Goal: Information Seeking & Learning: Learn about a topic

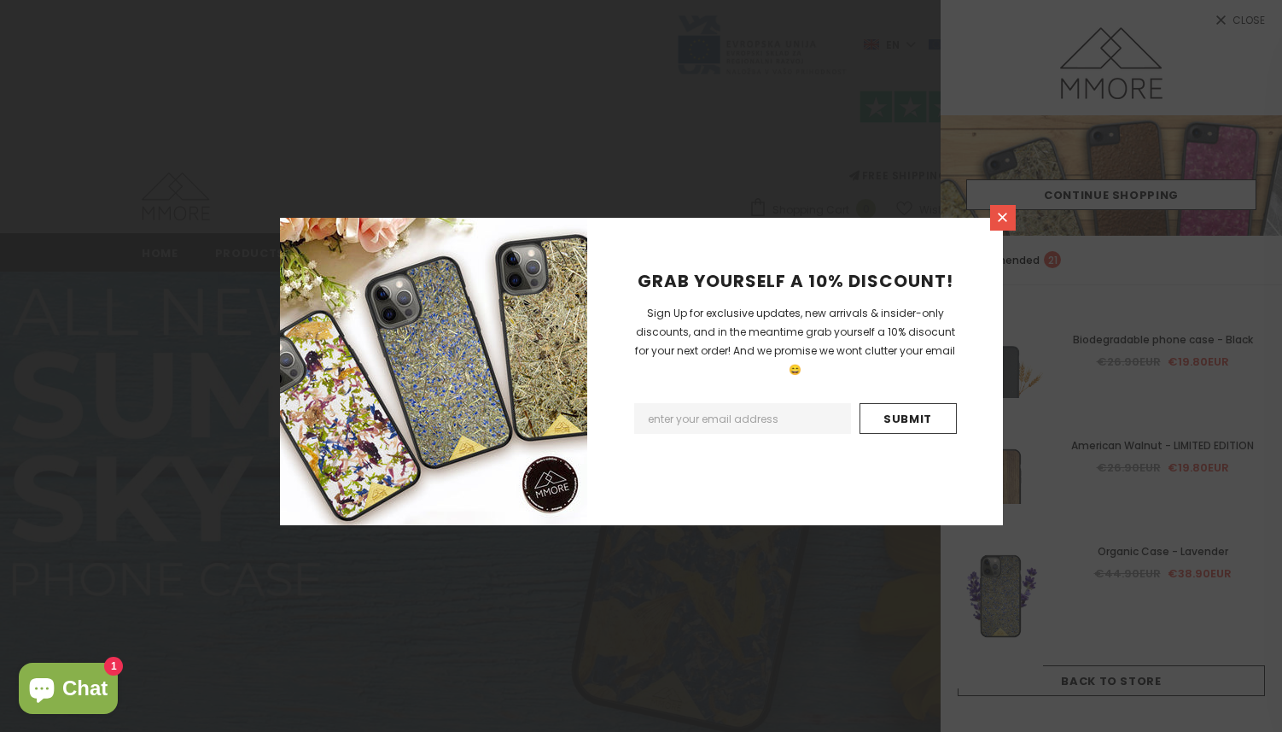
click at [1001, 220] on icon at bounding box center [1002, 217] width 15 height 15
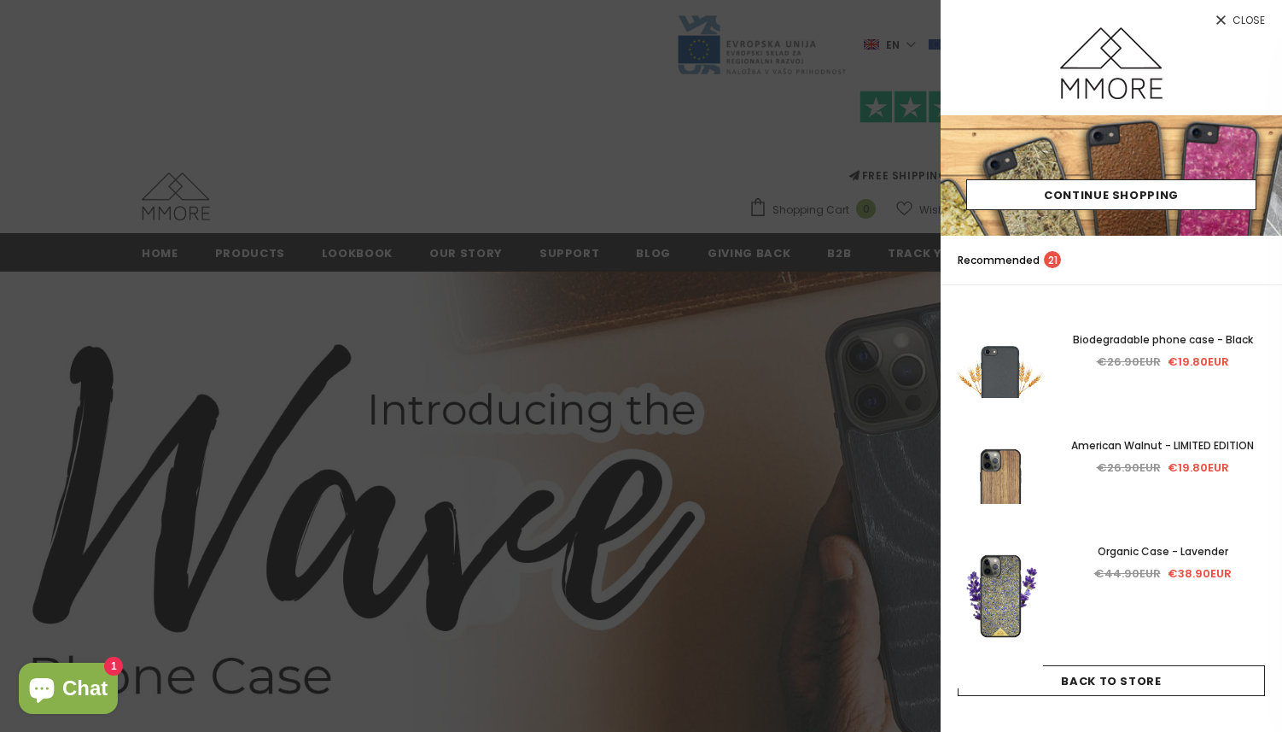
click at [1244, 15] on span "Close" at bounding box center [1249, 20] width 32 height 10
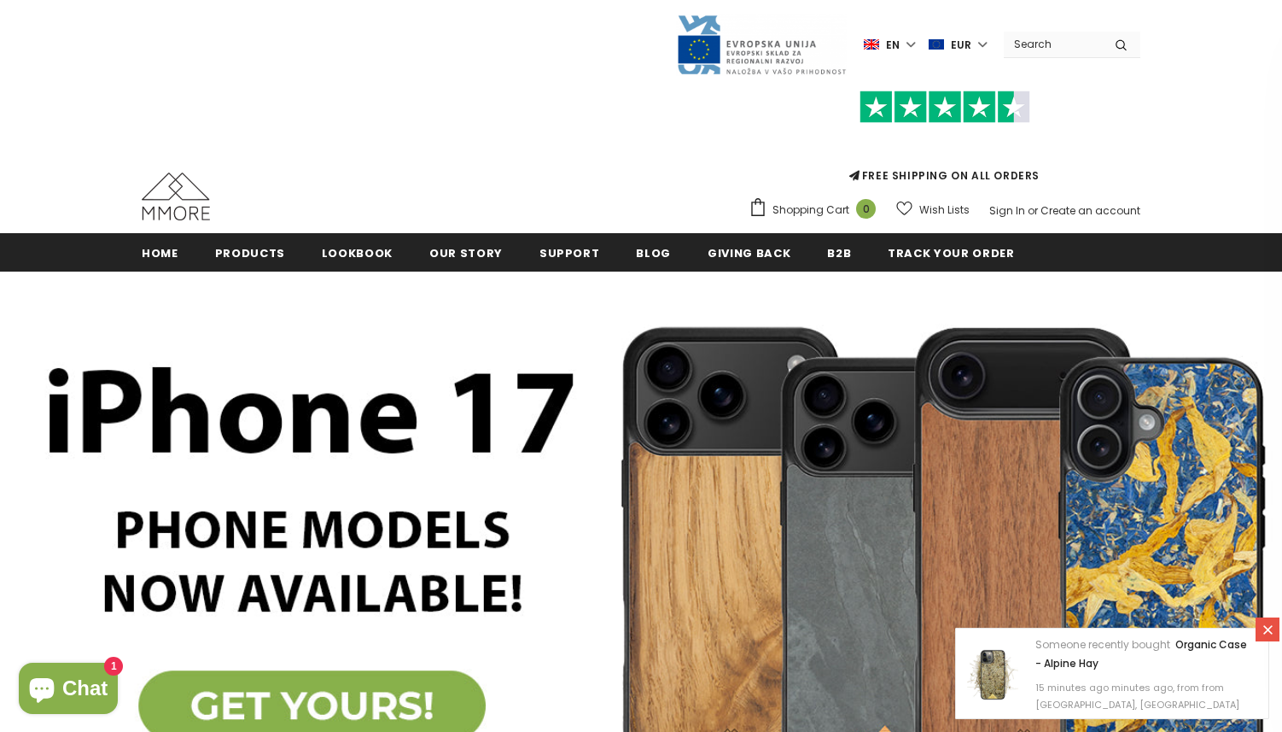
click at [174, 197] on img at bounding box center [176, 196] width 68 height 48
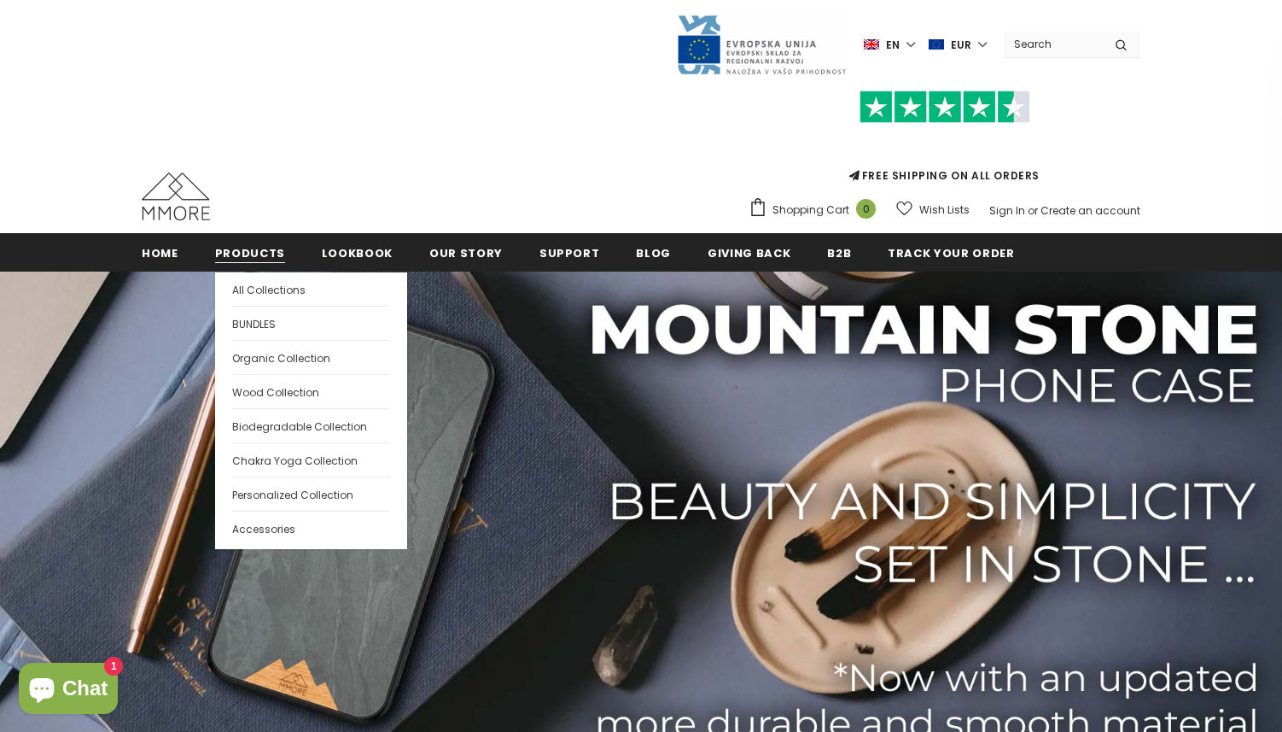
click at [254, 258] on span "Products" at bounding box center [250, 253] width 70 height 16
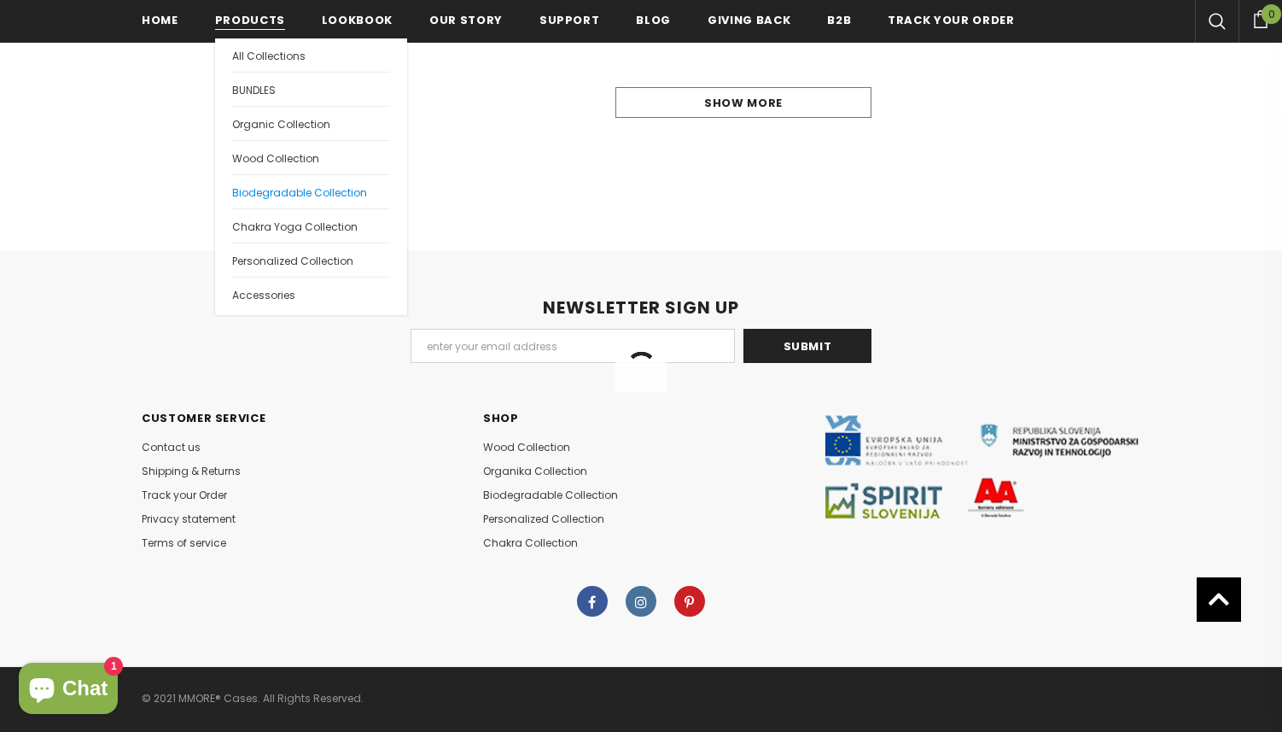
scroll to position [2045, 0]
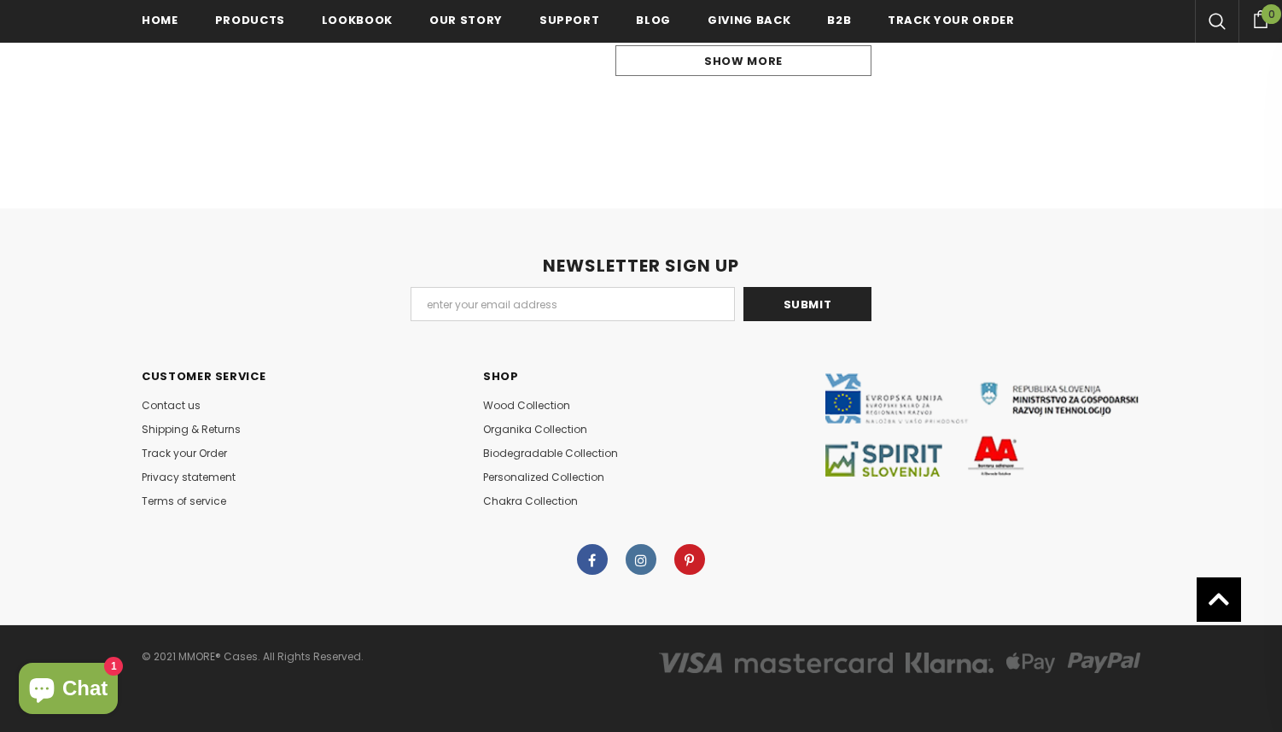
click at [647, 555] on link at bounding box center [641, 559] width 31 height 31
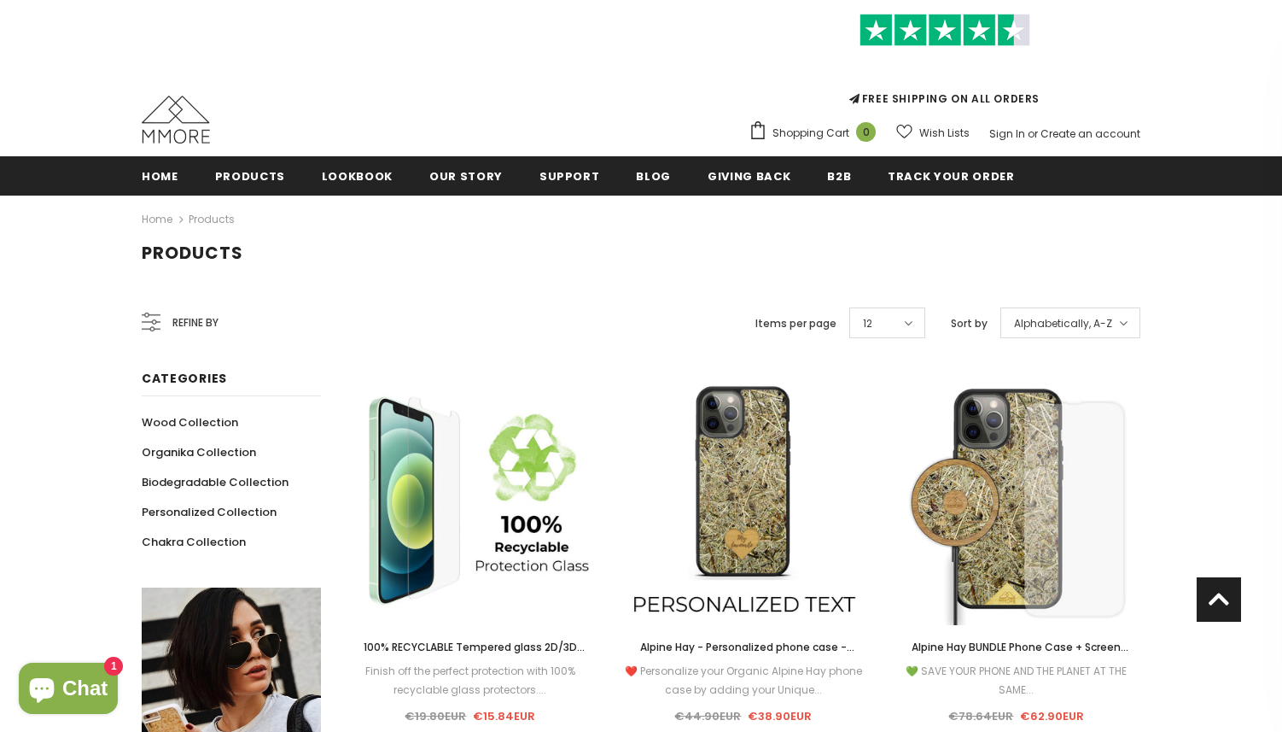
scroll to position [0, 0]
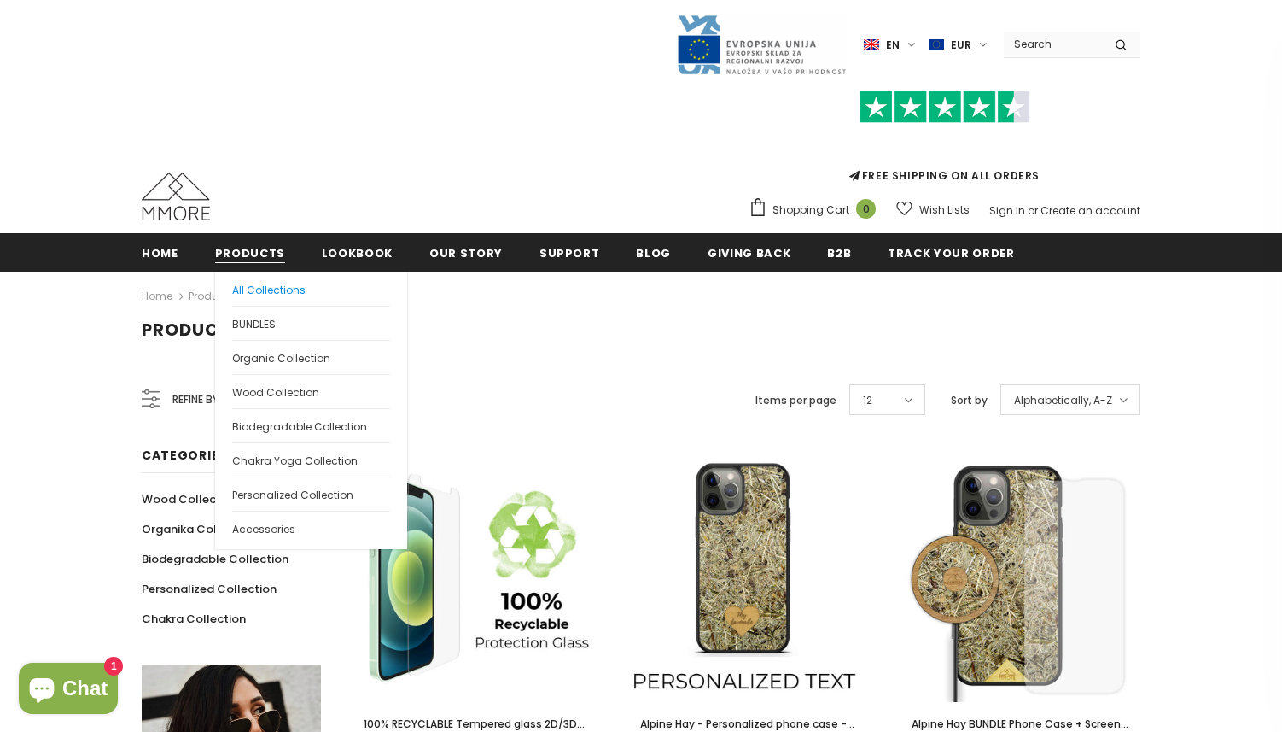
click at [244, 289] on span "All Collections" at bounding box center [268, 290] width 73 height 15
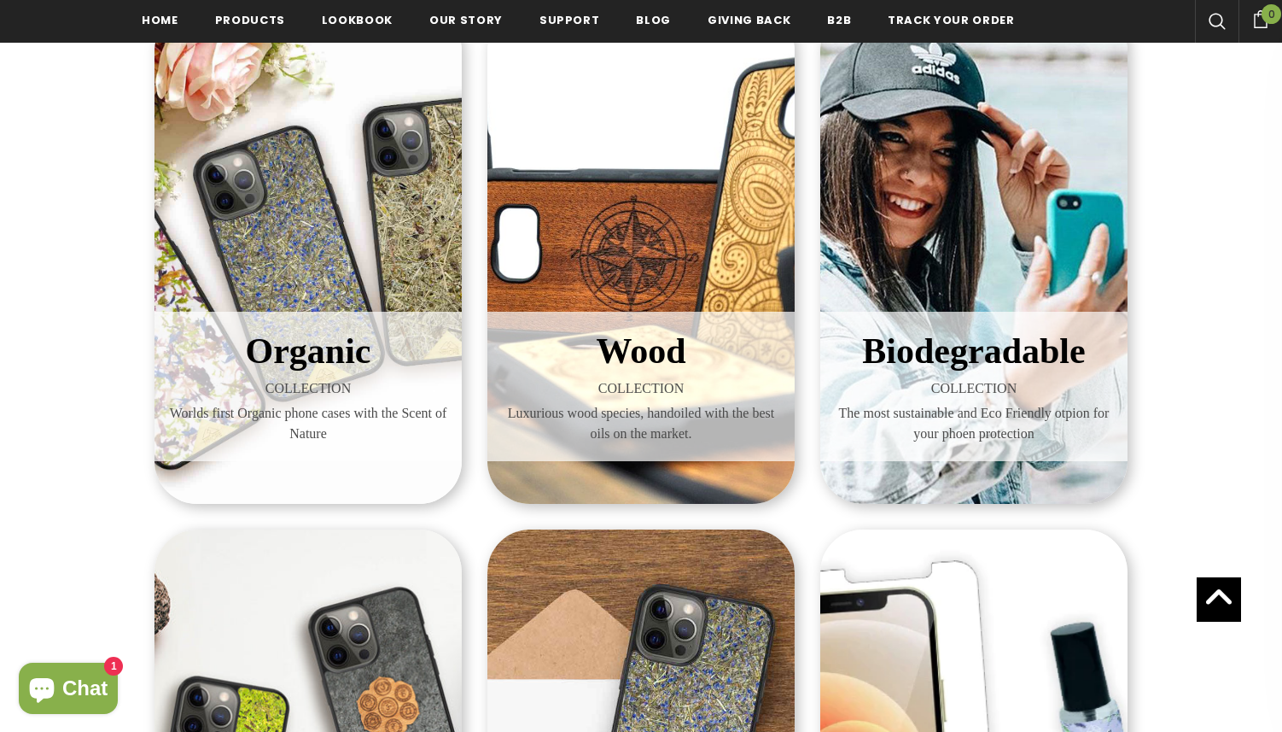
scroll to position [313, 0]
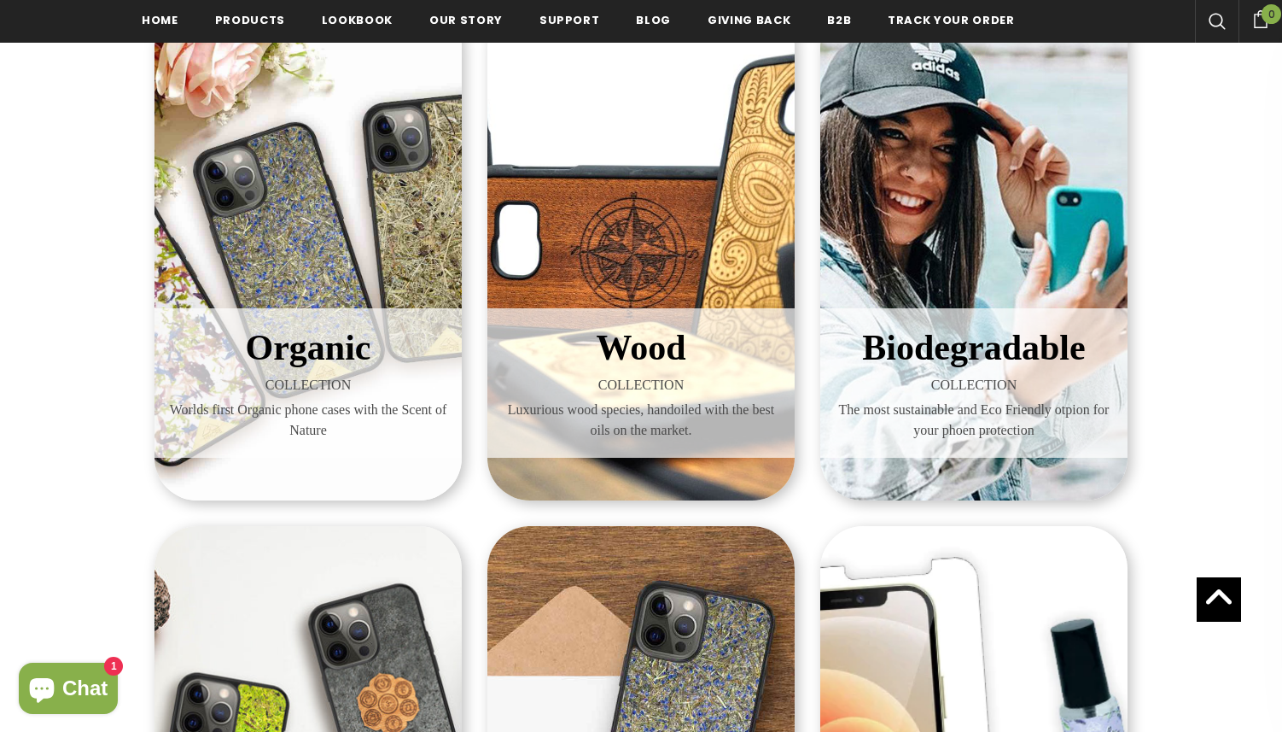
click at [349, 184] on div "Organic COLLECTION Worlds first Organic phone cases with the Scent of Nature" at bounding box center [308, 252] width 307 height 495
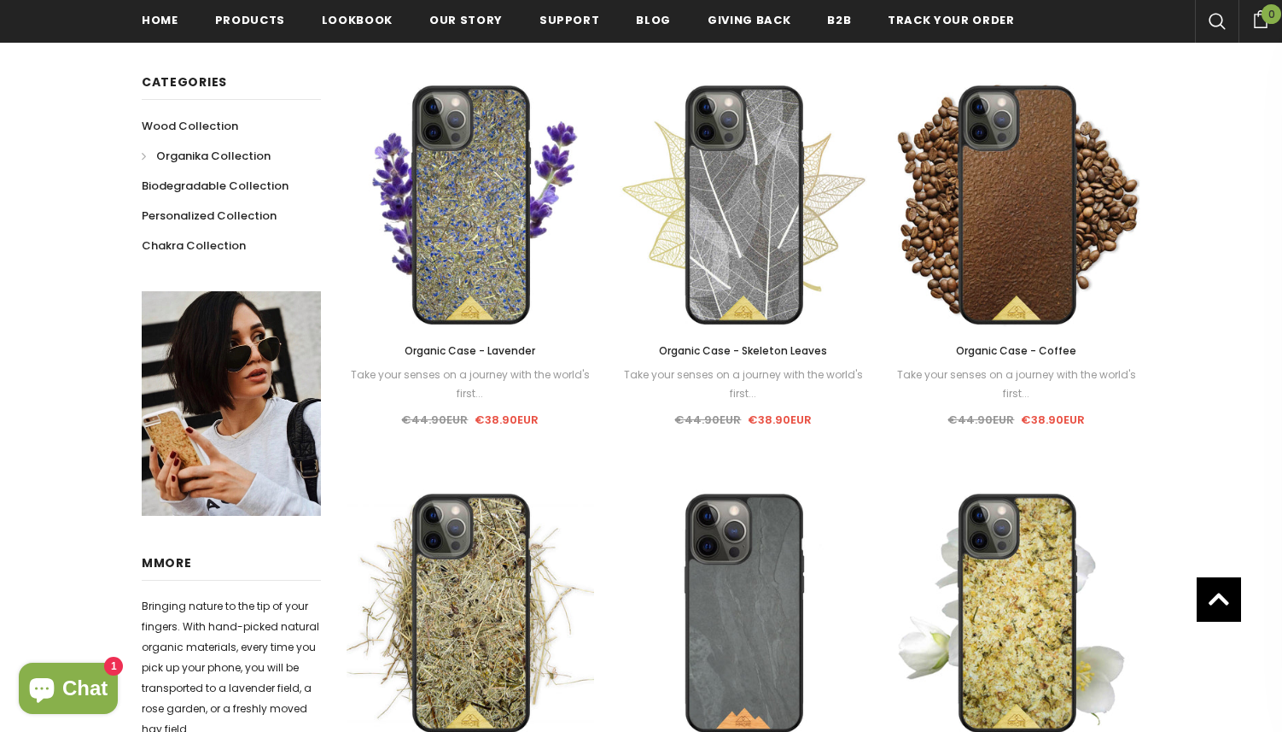
scroll to position [382, 0]
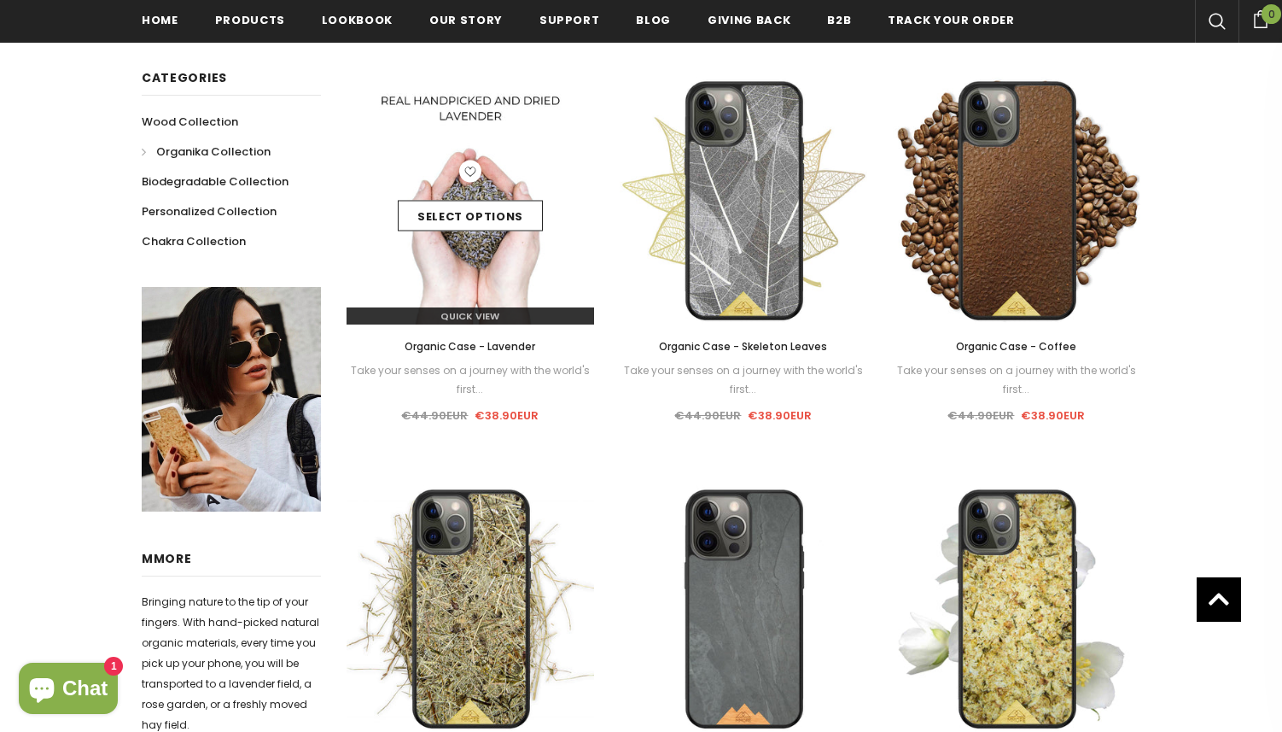
click at [474, 255] on img at bounding box center [471, 201] width 248 height 248
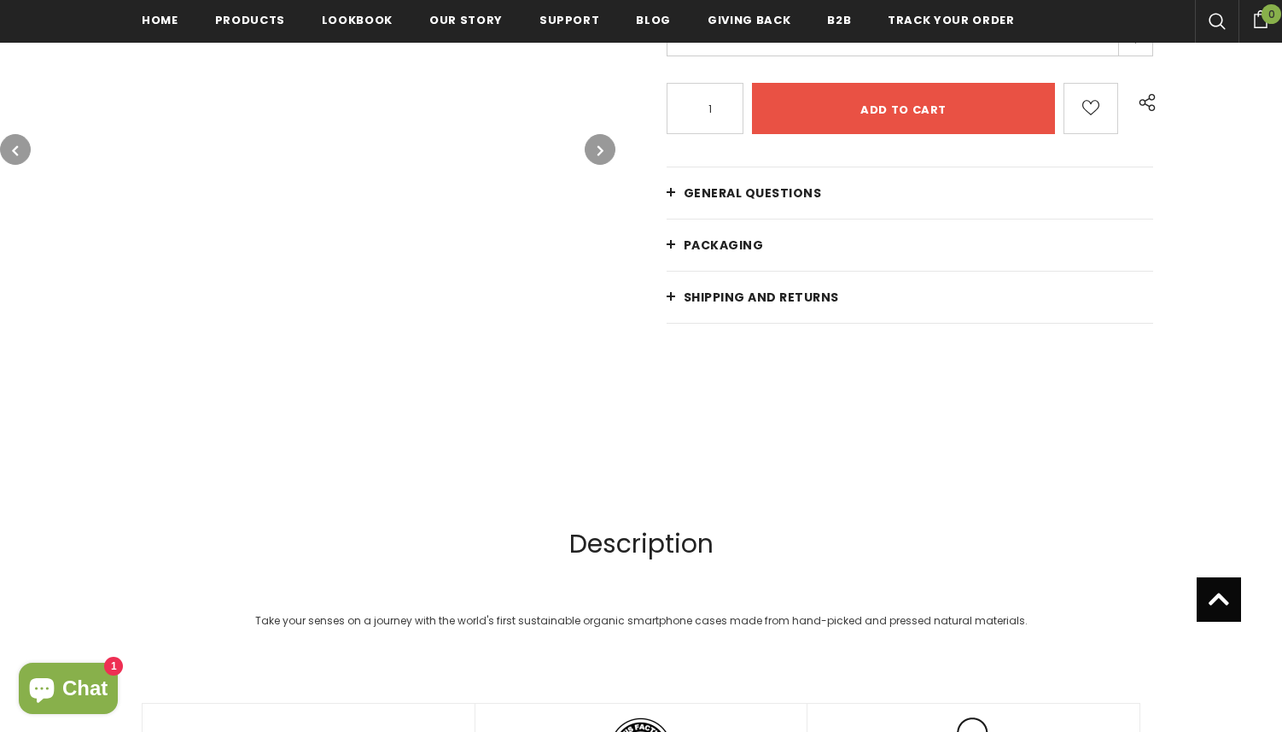
scroll to position [441, 0]
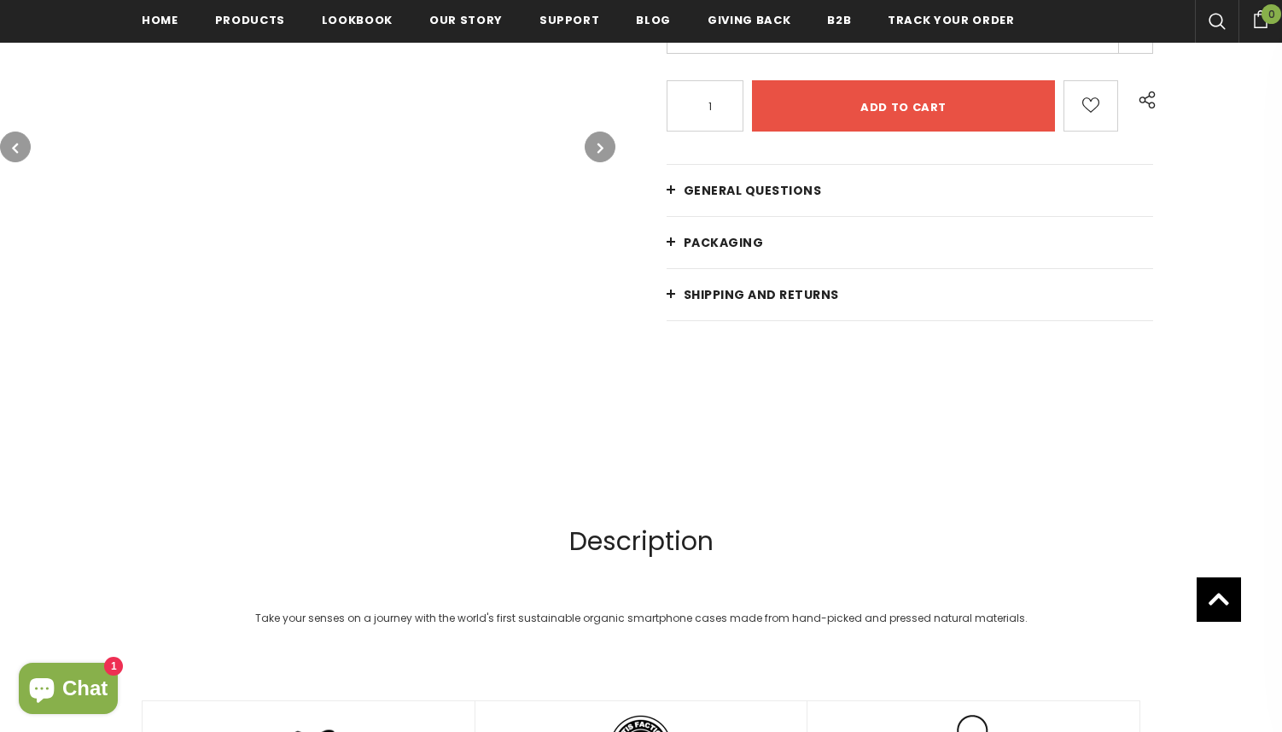
click at [734, 201] on link "General Questions" at bounding box center [910, 190] width 487 height 51
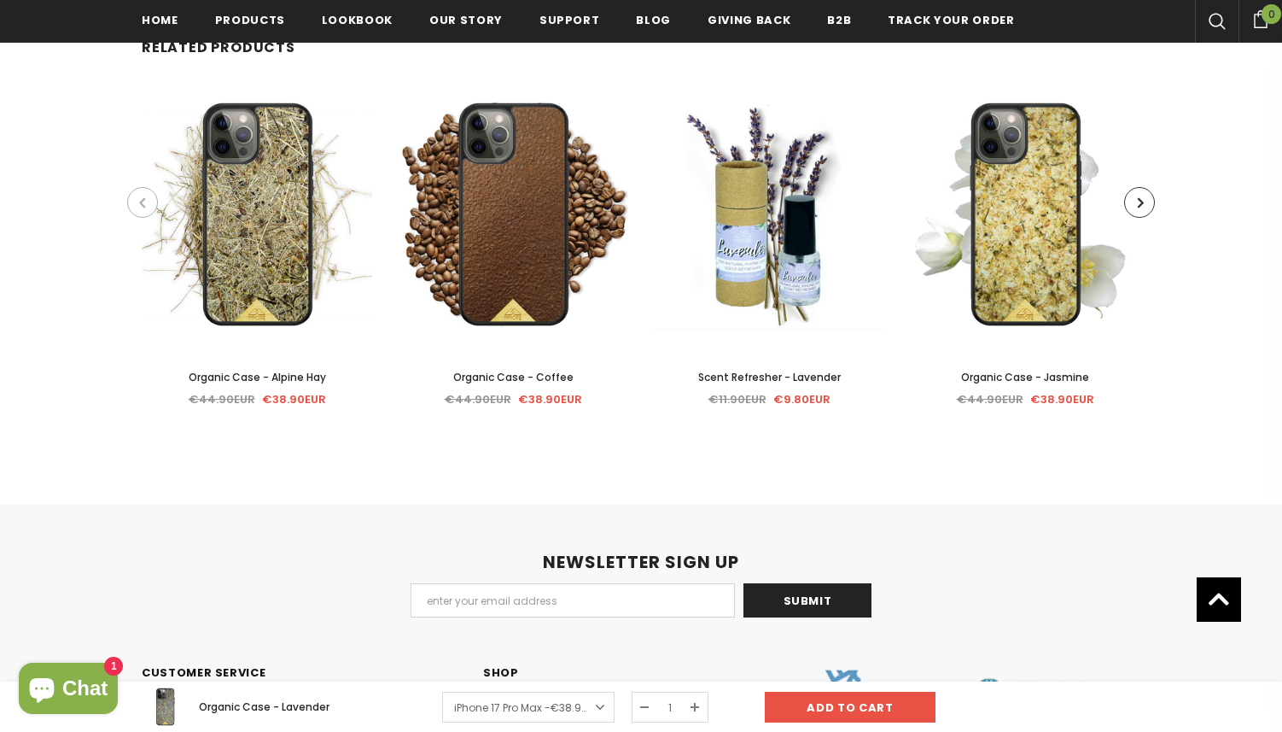
scroll to position [6446, 0]
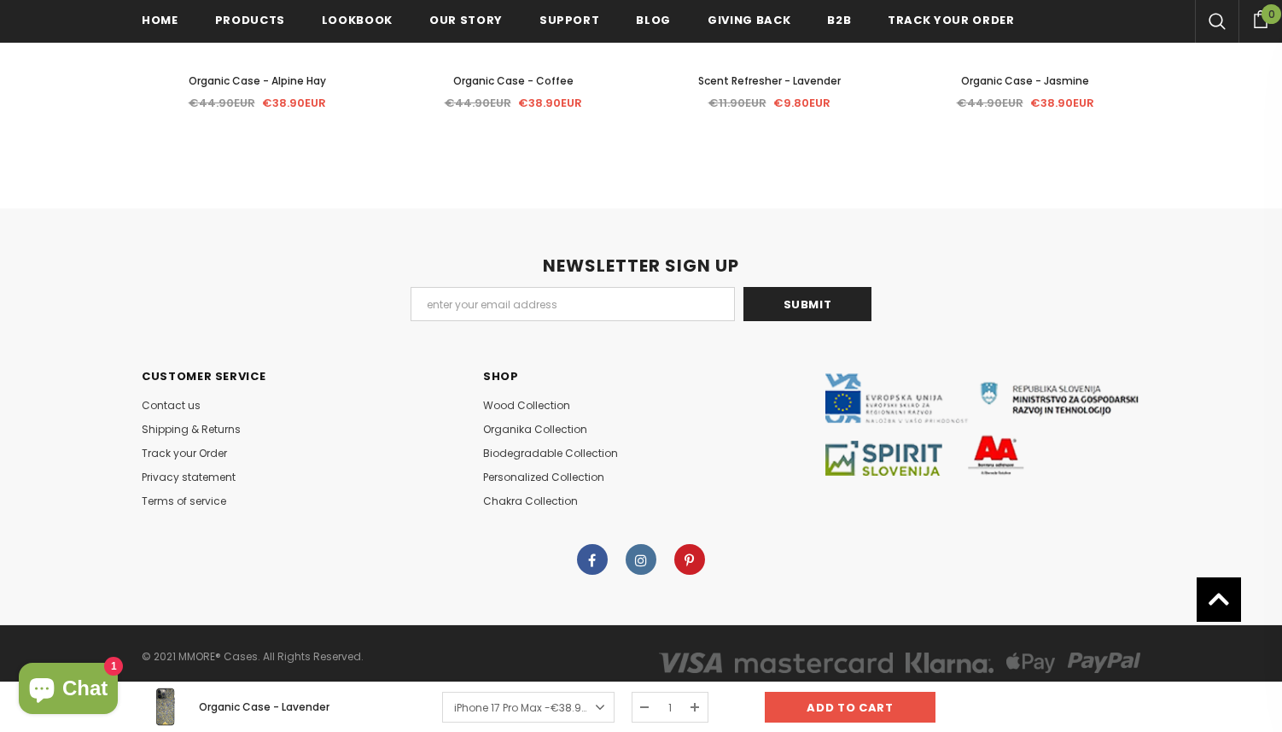
click at [599, 560] on link at bounding box center [592, 559] width 31 height 31
click at [180, 411] on span "Contact us" at bounding box center [171, 405] width 59 height 15
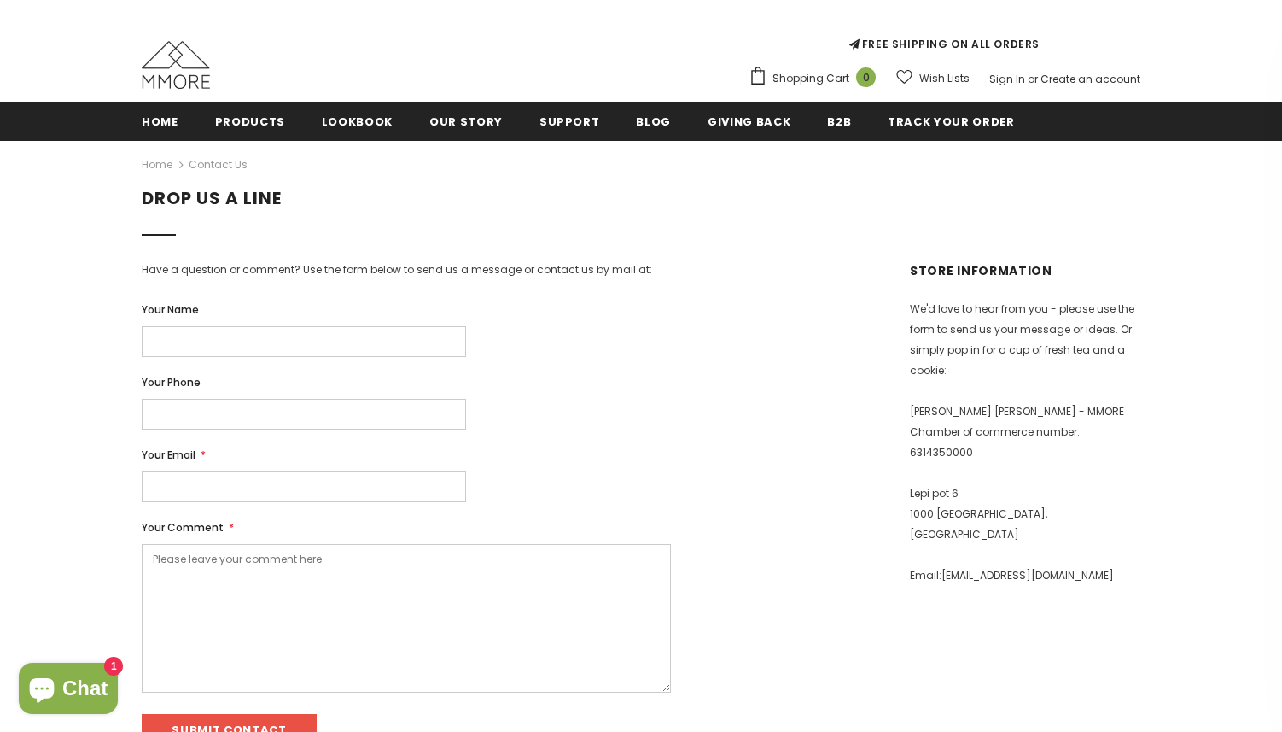
scroll to position [141, 0]
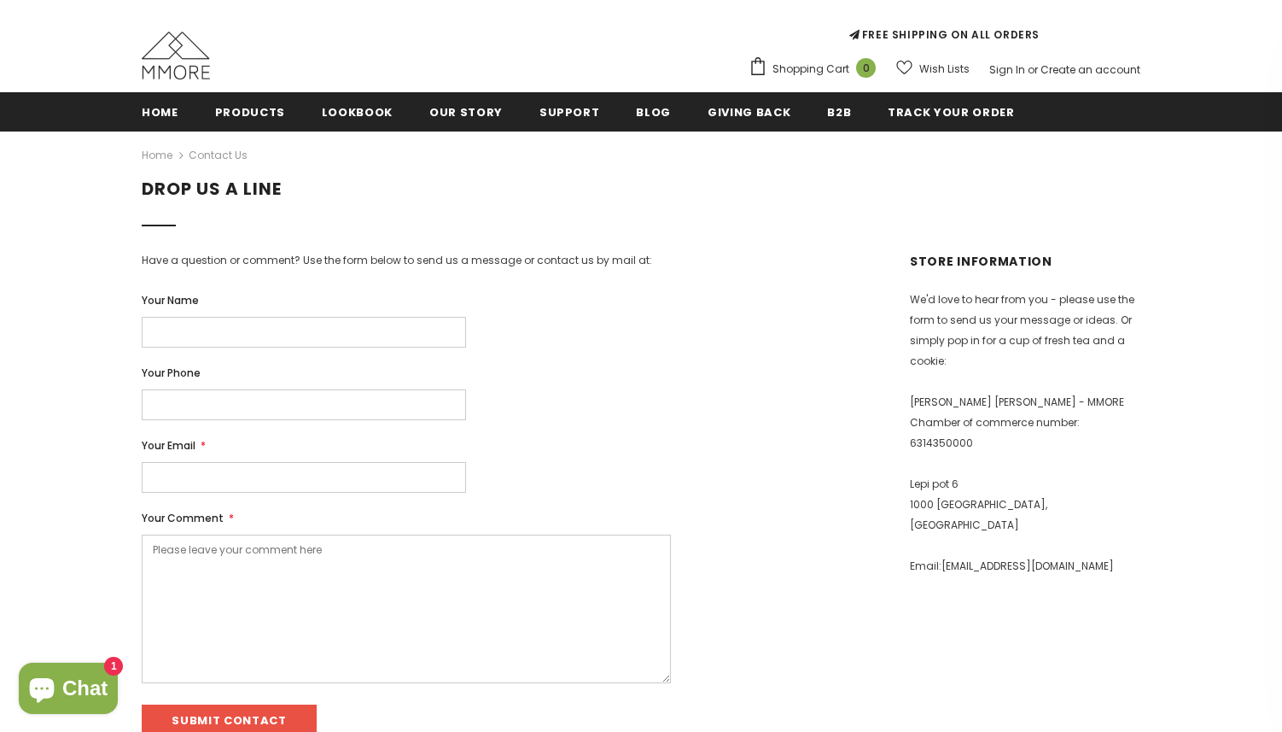
click at [944, 505] on p "[STREET_ADDRESS]" at bounding box center [1025, 504] width 230 height 61
drag, startPoint x: 944, startPoint y: 505, endPoint x: 944, endPoint y: 491, distance: 14.5
click at [944, 491] on p "[STREET_ADDRESS]" at bounding box center [1025, 504] width 230 height 61
copy p "[GEOGRAPHIC_DATA], [GEOGRAPHIC_DATA]"
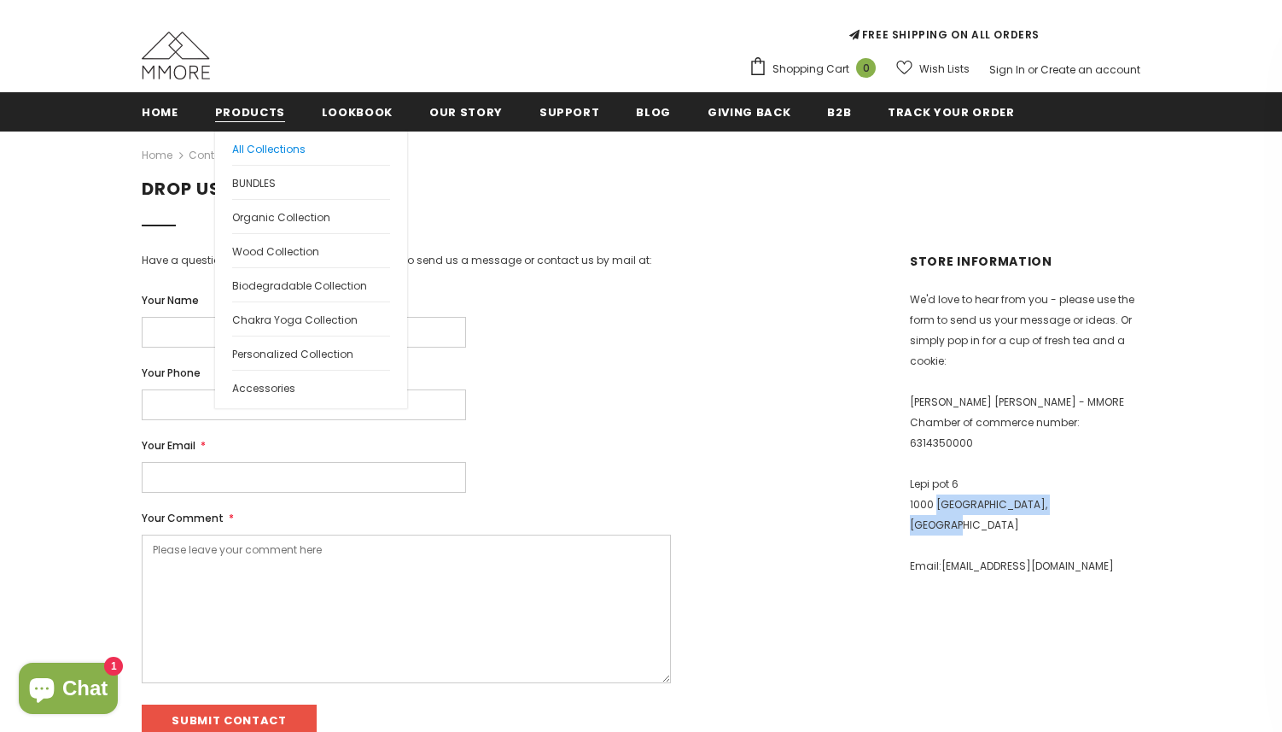
click at [254, 149] on span "All Collections" at bounding box center [268, 149] width 73 height 15
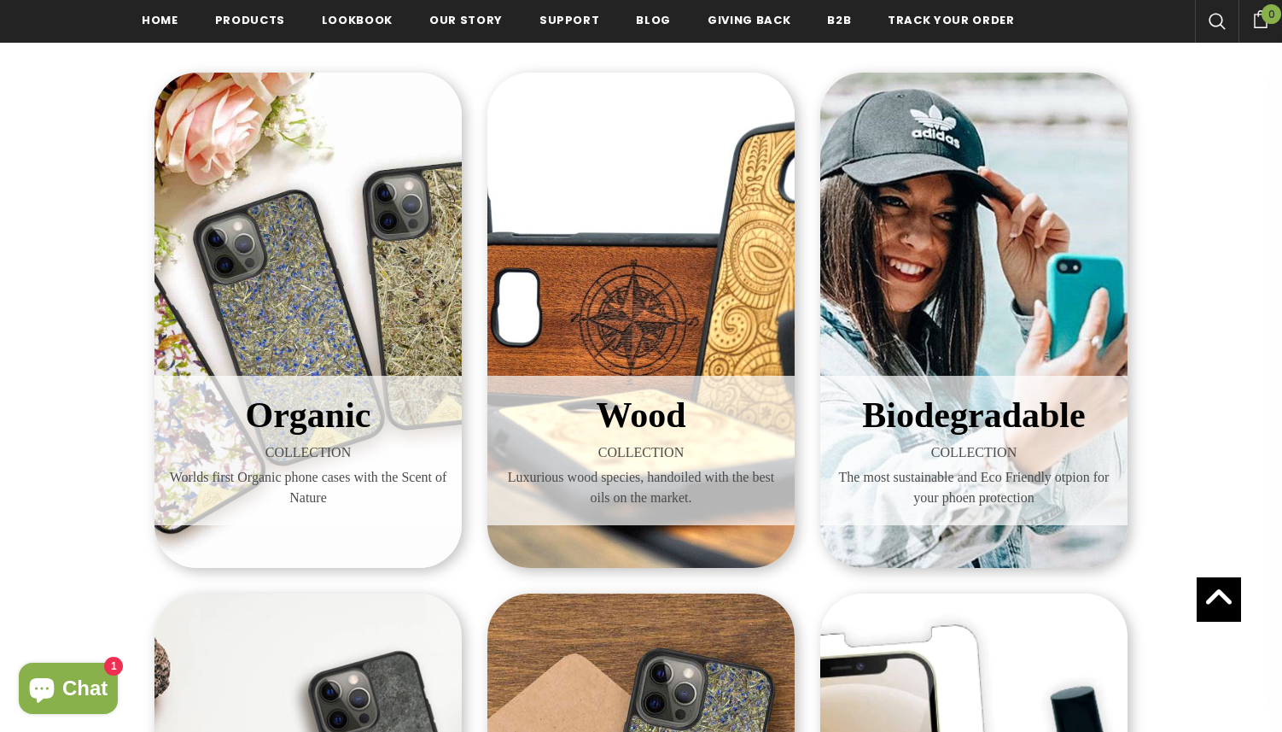
scroll to position [216, 0]
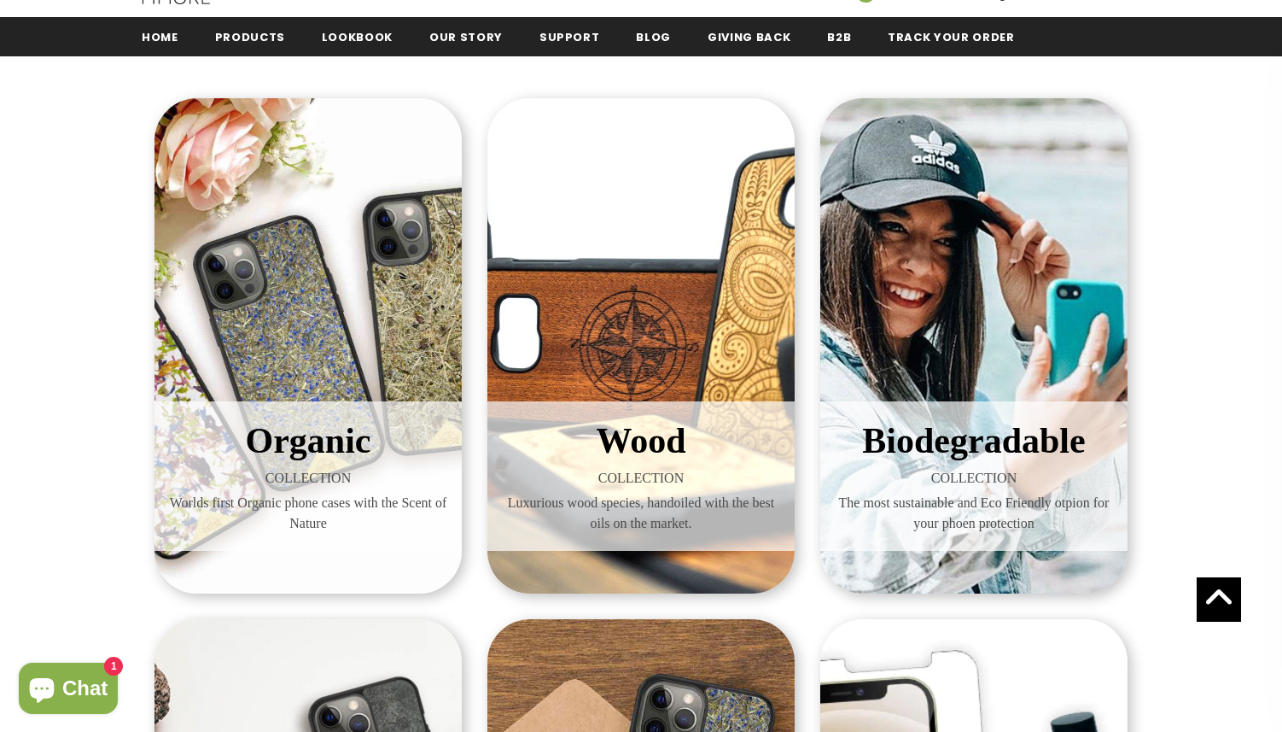
click at [310, 254] on div "Organic COLLECTION Worlds first Organic phone cases with the Scent of Nature" at bounding box center [308, 345] width 307 height 495
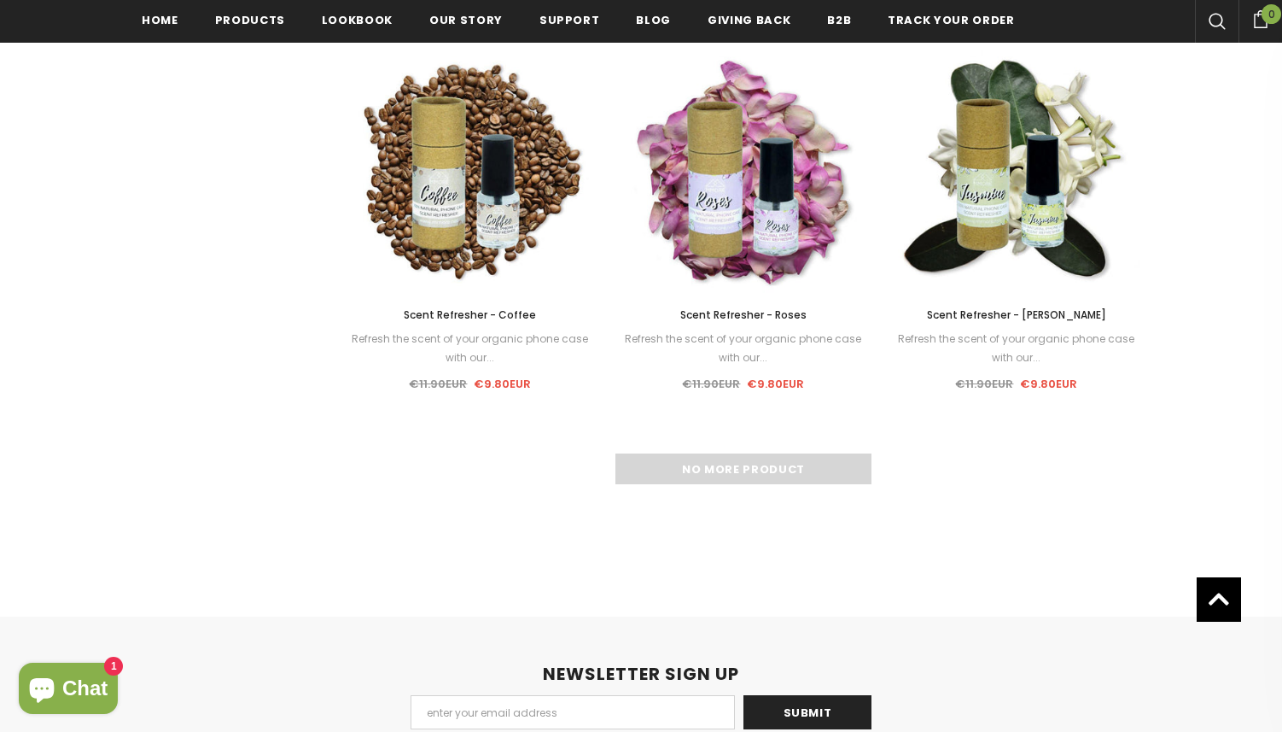
scroll to position [2453, 0]
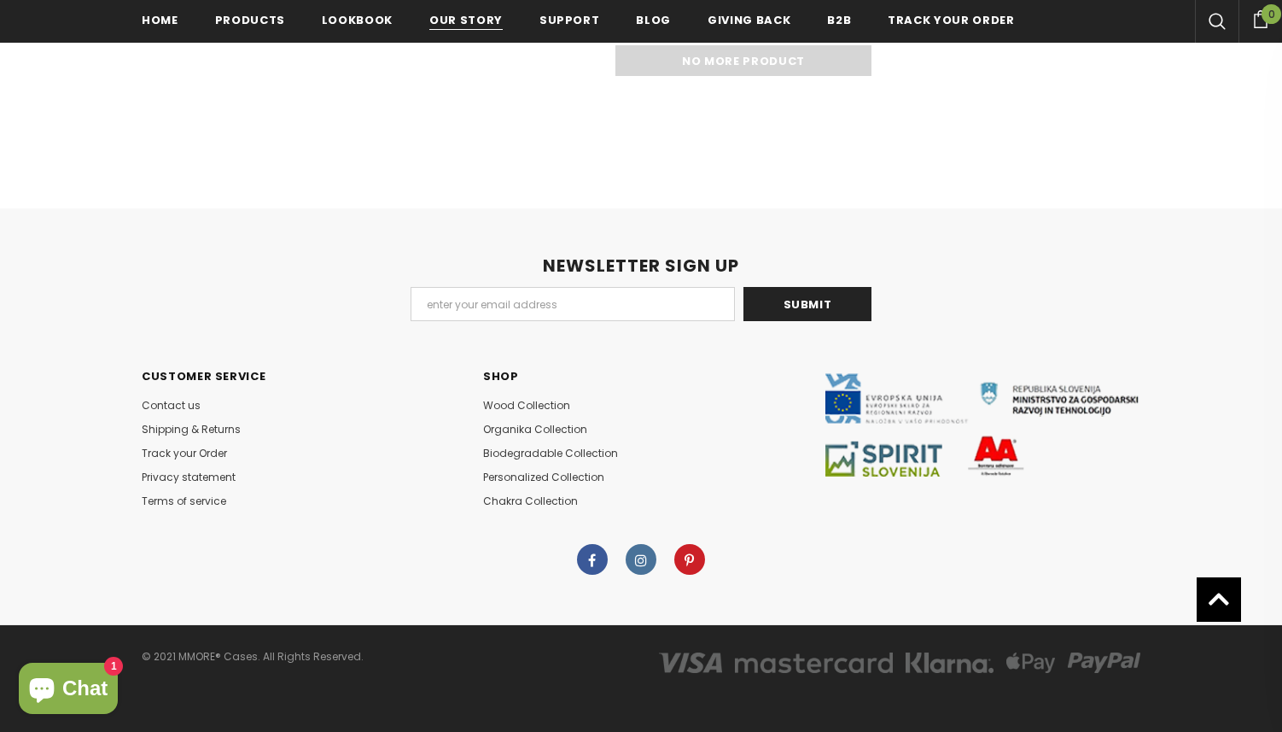
click at [446, 28] on span "Our Story" at bounding box center [465, 20] width 73 height 16
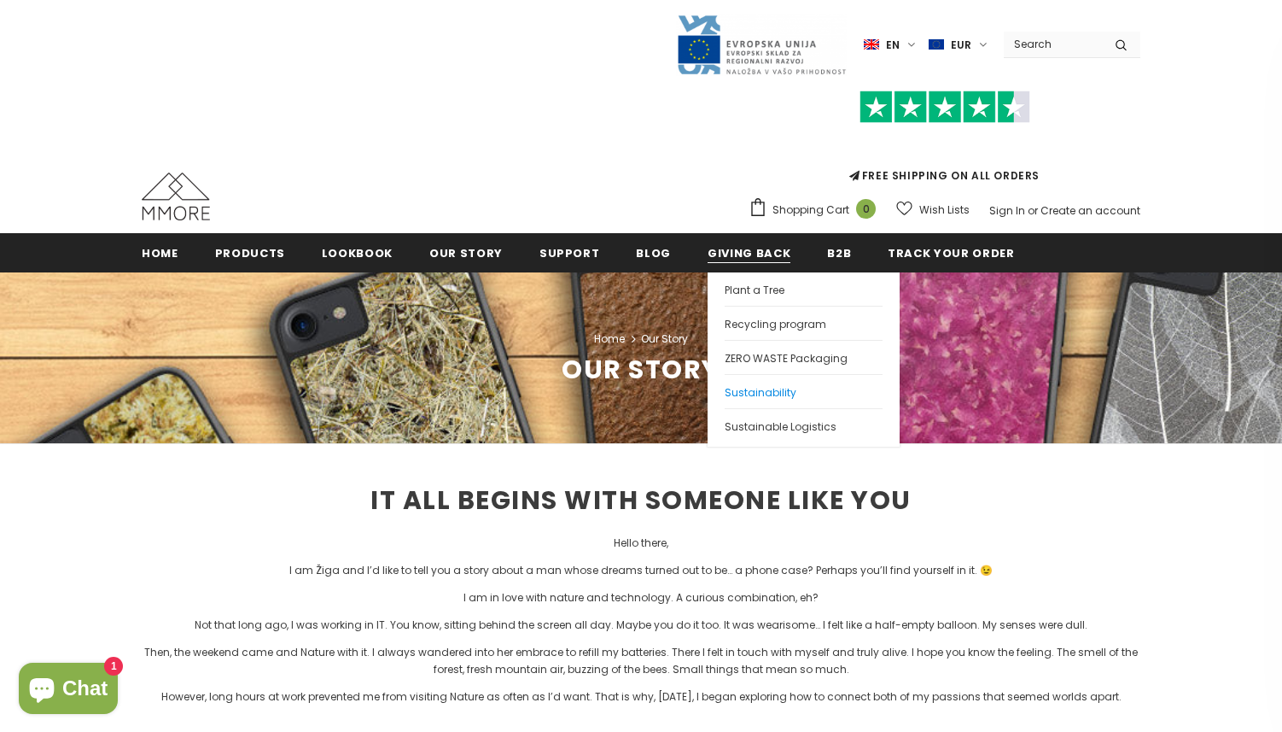
click at [725, 392] on span "Sustainability" at bounding box center [761, 392] width 72 height 15
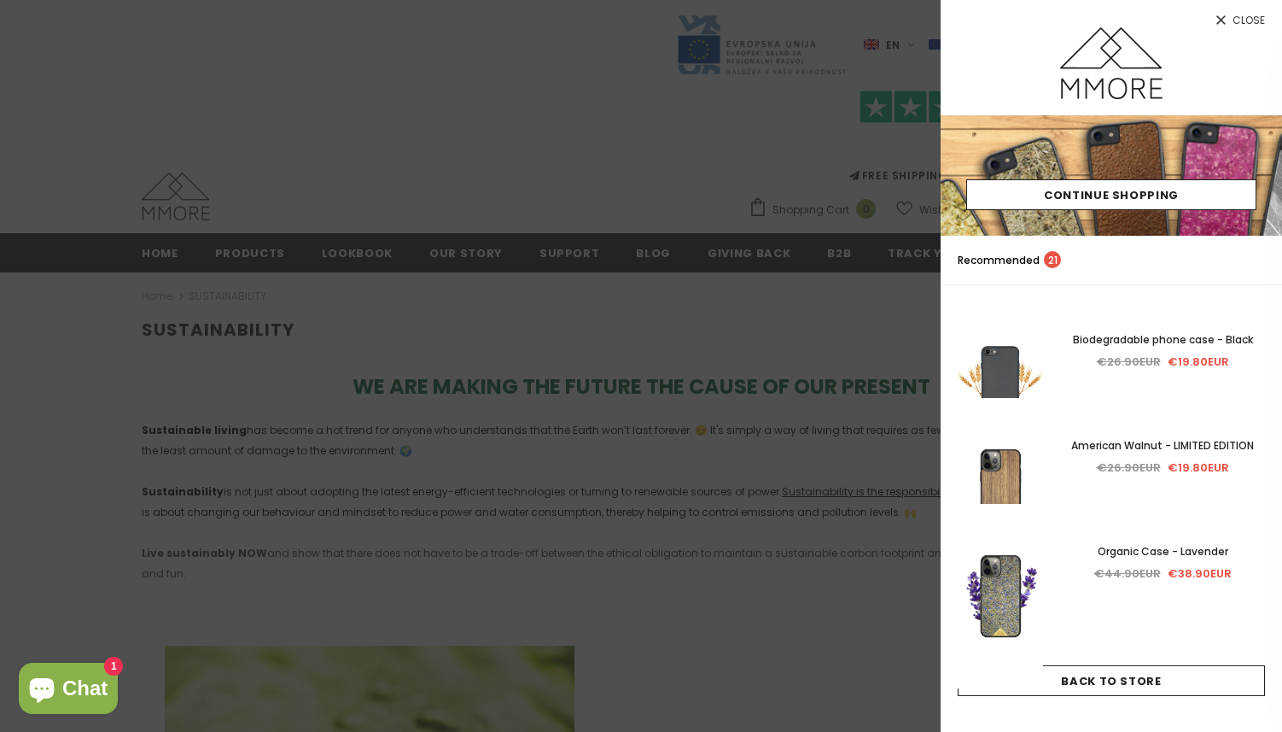
click at [300, 372] on div at bounding box center [641, 366] width 1282 height 732
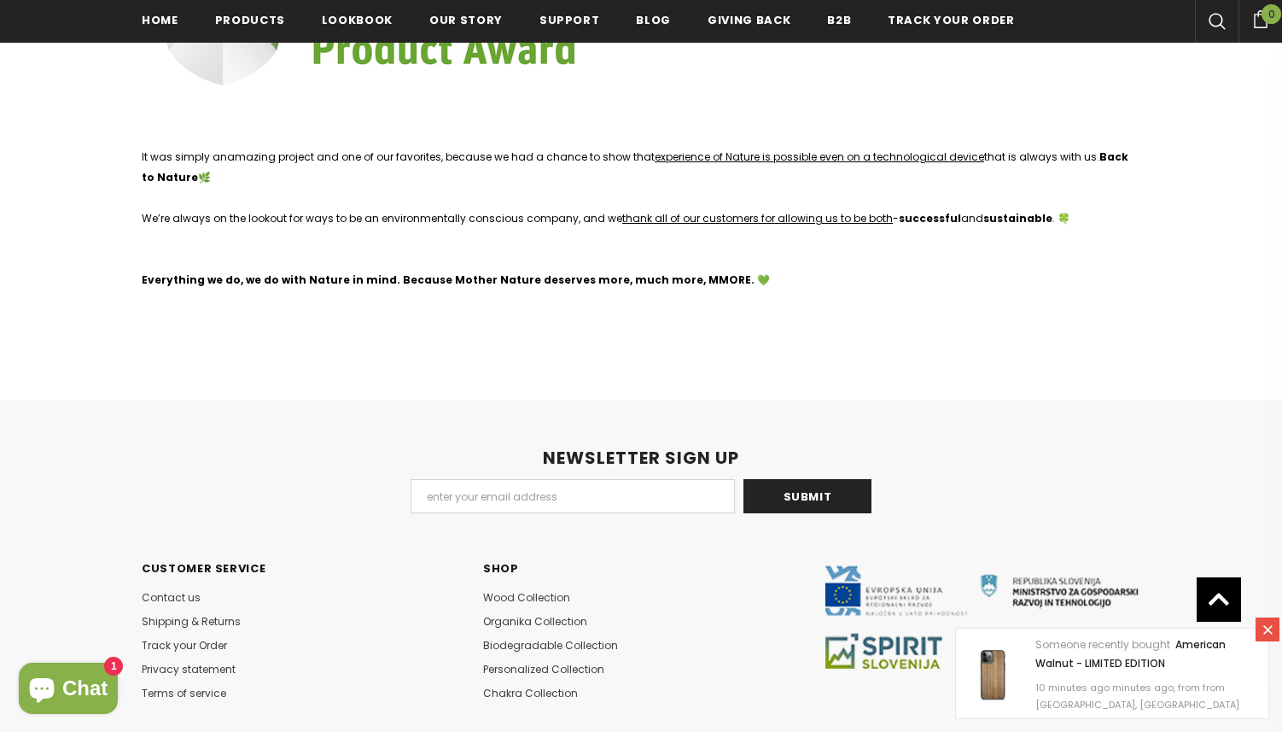
scroll to position [4639, 0]
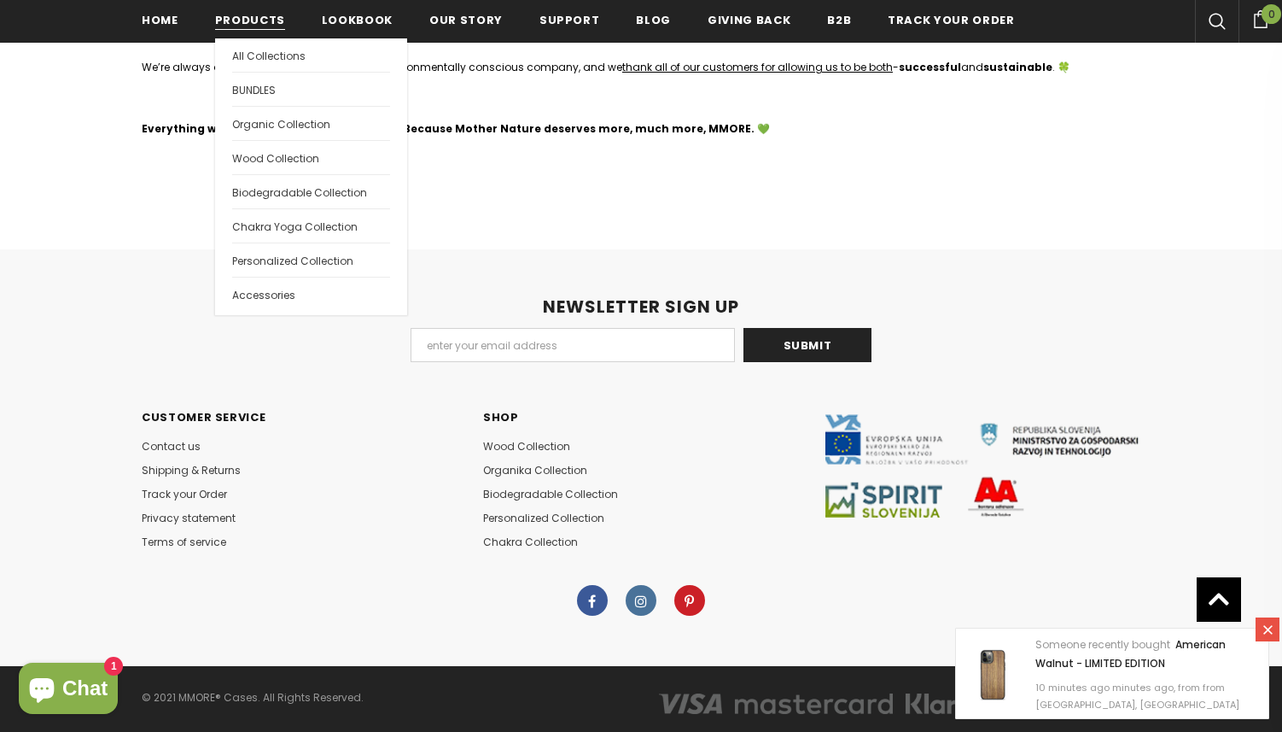
click at [251, 24] on span "Products" at bounding box center [250, 20] width 70 height 16
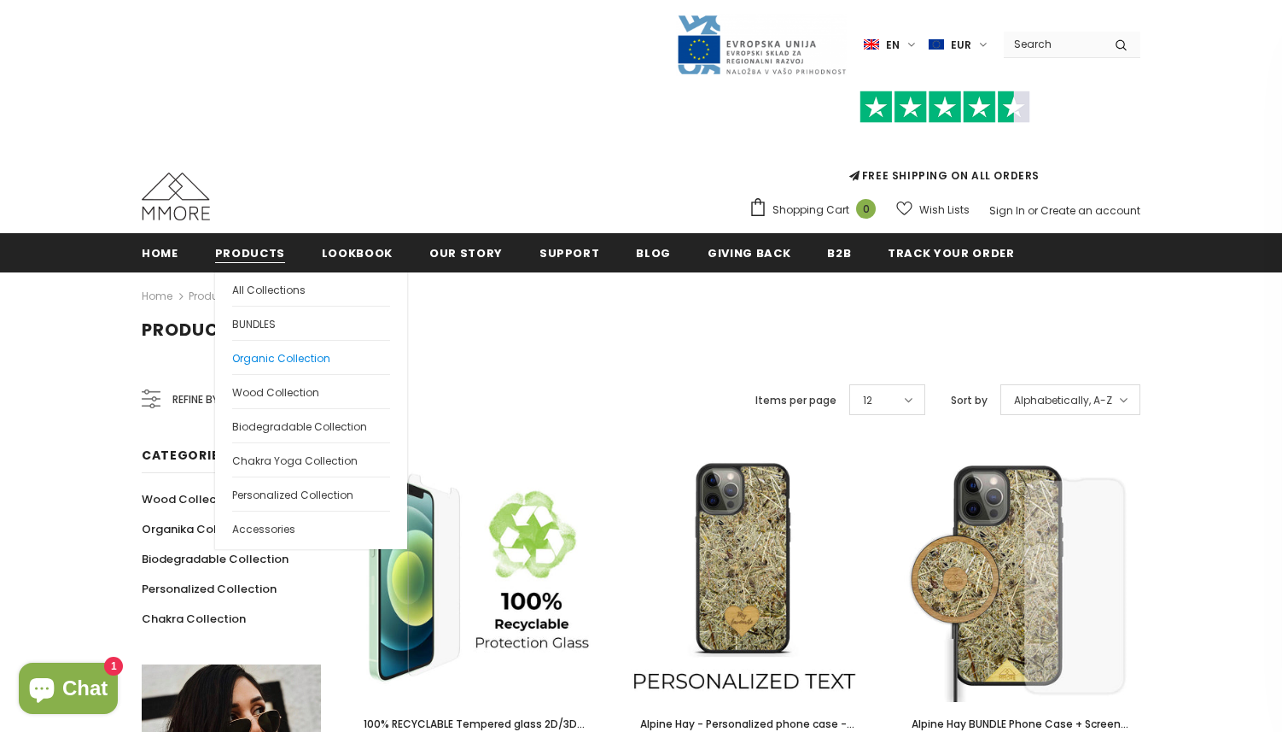
click at [273, 369] on link "Organic Collection" at bounding box center [311, 357] width 158 height 34
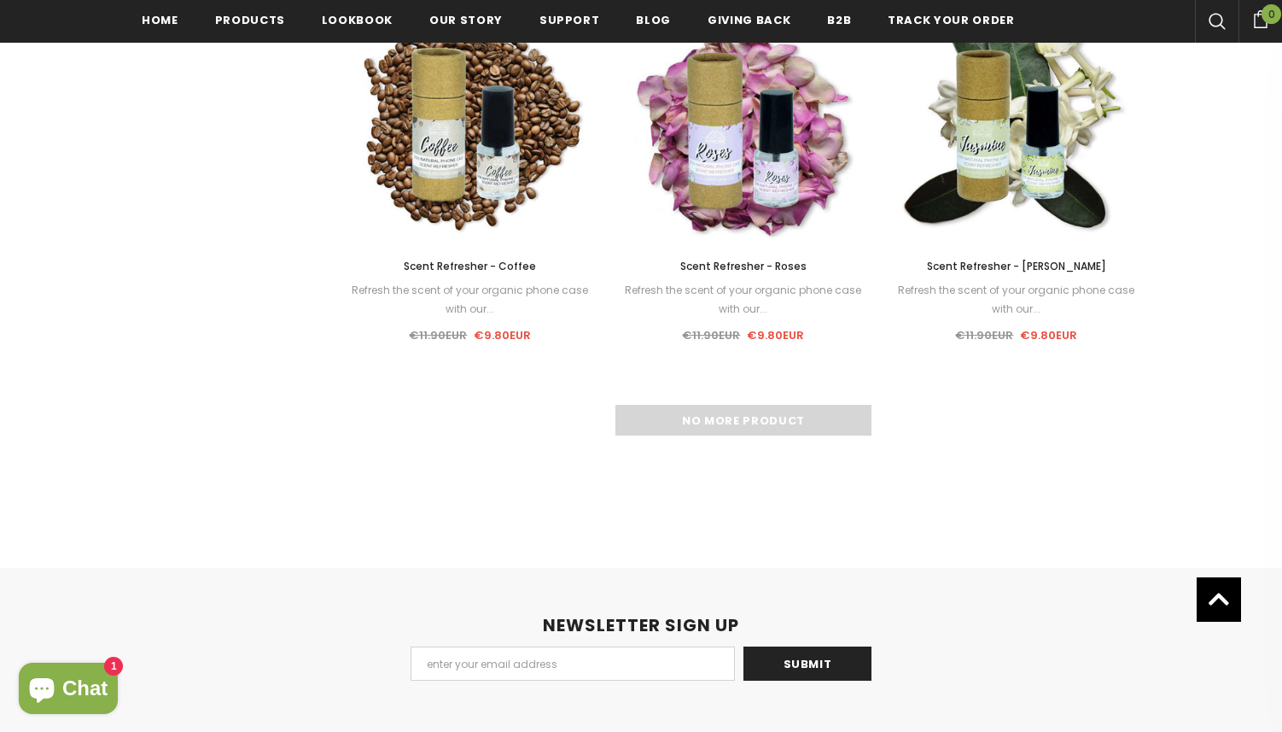
scroll to position [2453, 0]
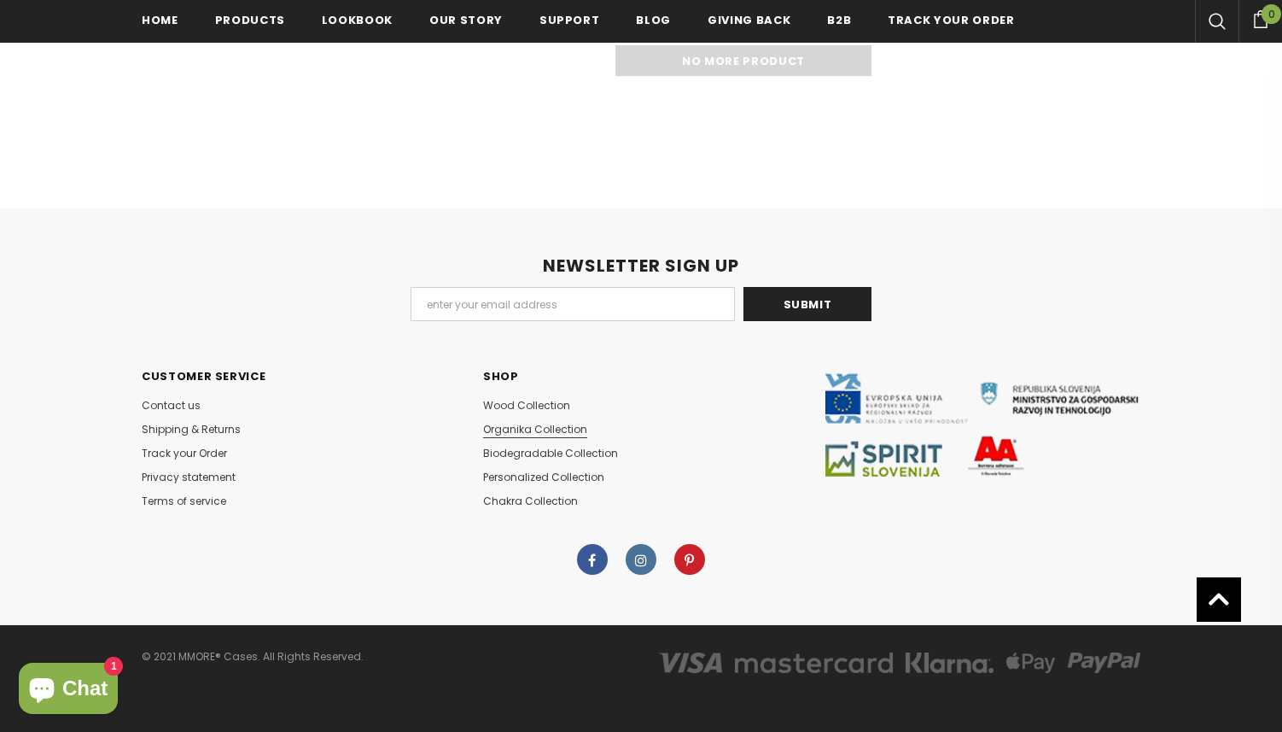
click at [518, 422] on span "Organika Collection" at bounding box center [535, 429] width 104 height 15
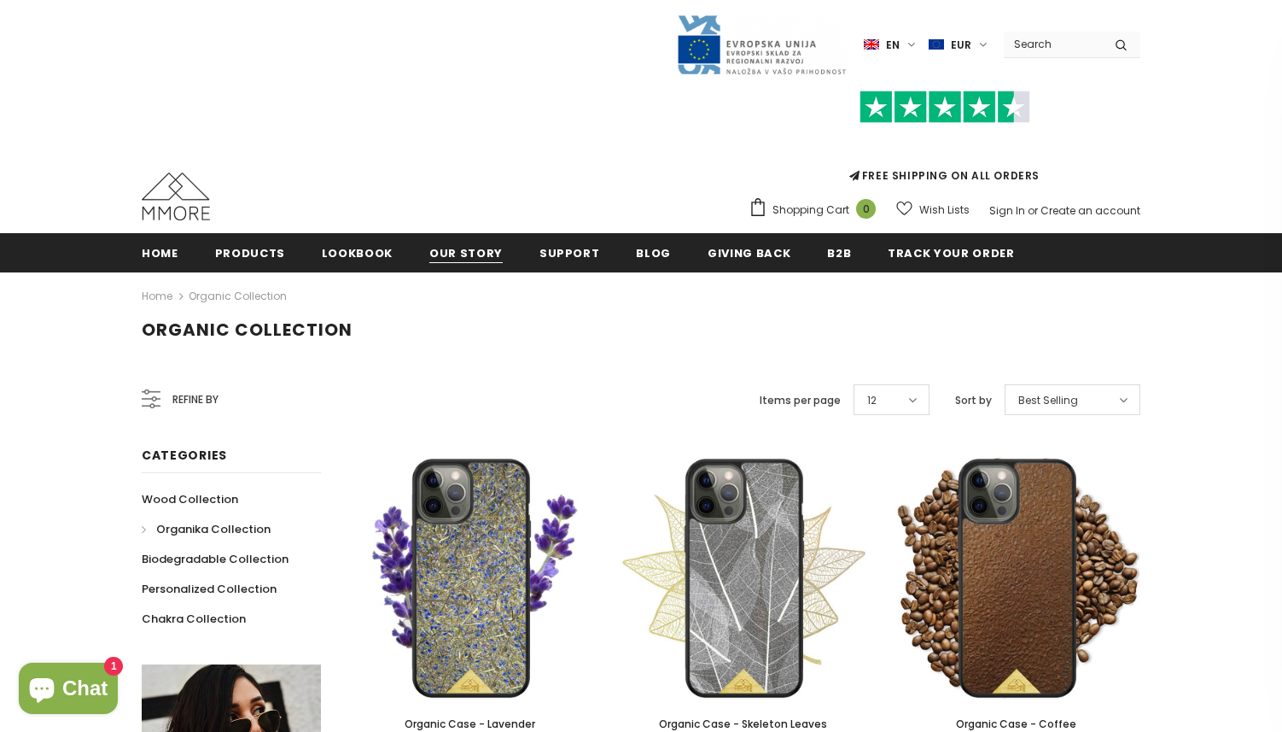
click at [464, 252] on span "Our Story" at bounding box center [465, 253] width 73 height 16
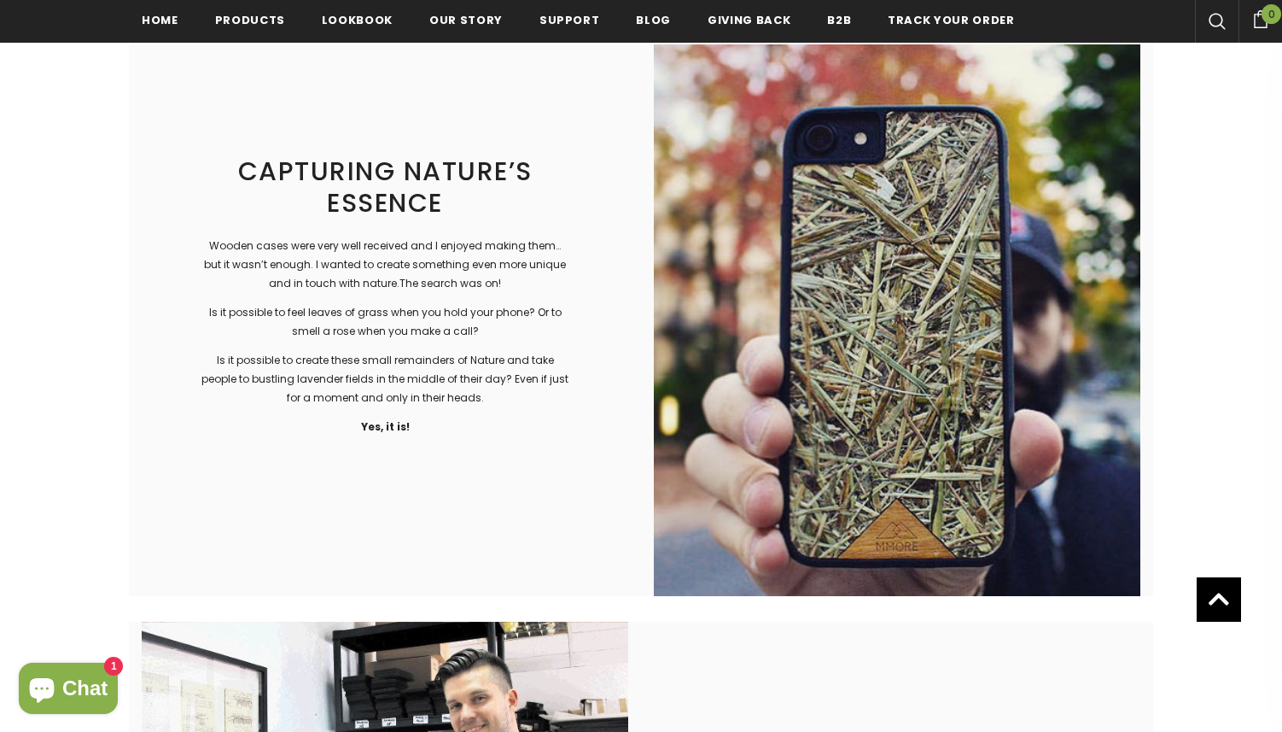
scroll to position [2228, 0]
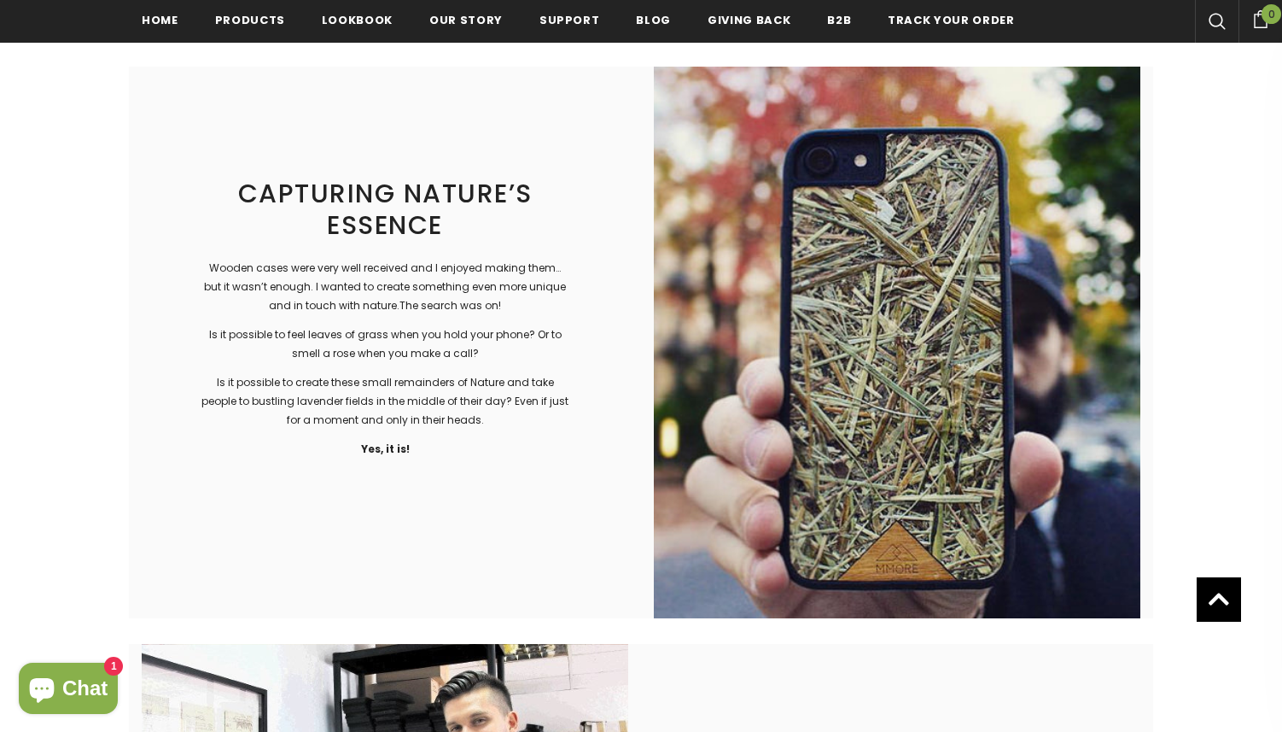
click at [824, 362] on div at bounding box center [897, 342] width 487 height 551
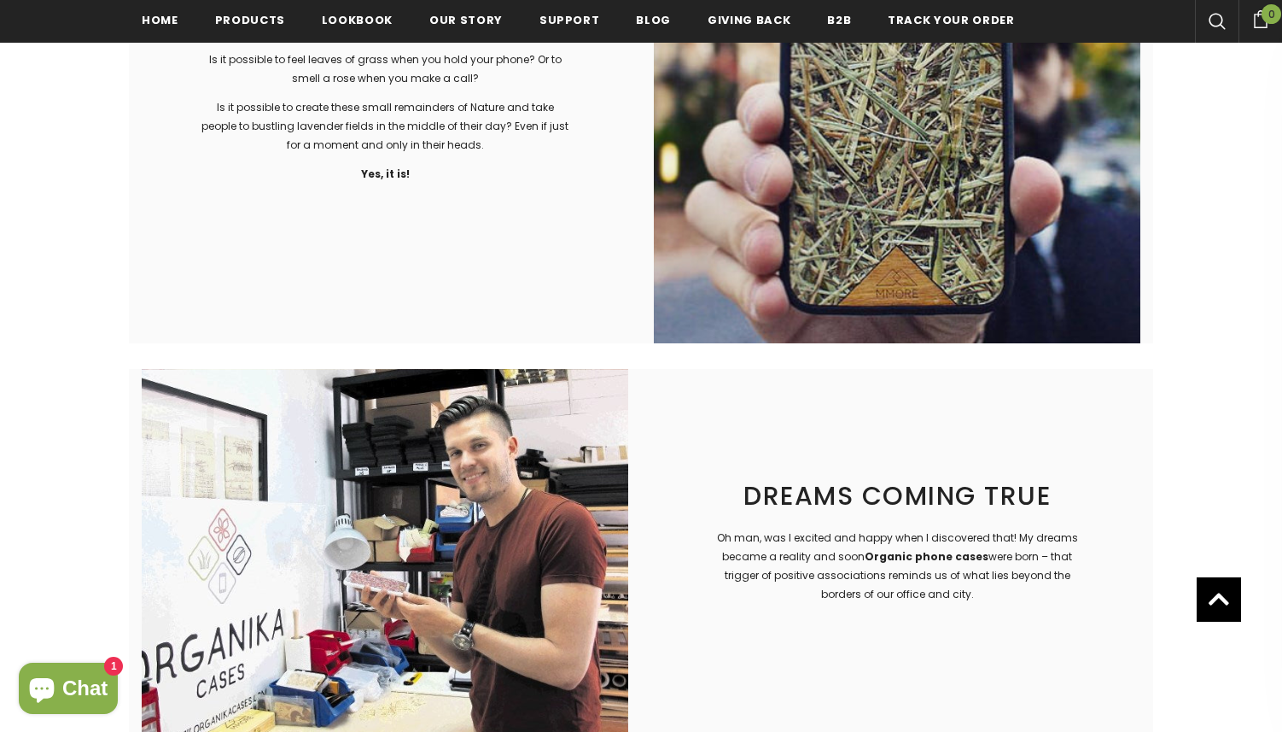
scroll to position [2625, 0]
